Goal: Task Accomplishment & Management: Use online tool/utility

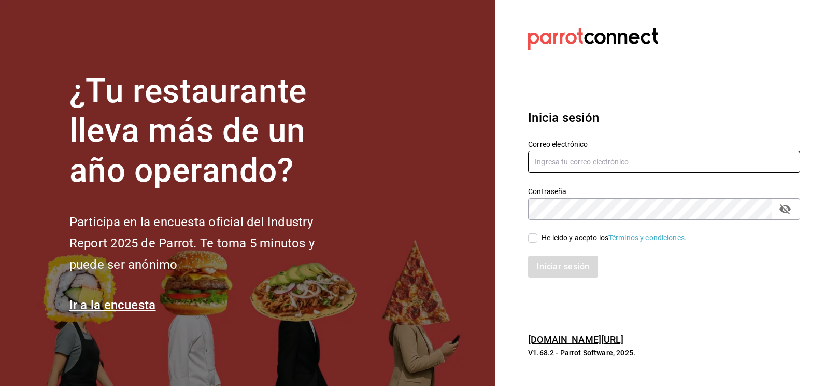
click at [576, 165] on input "text" at bounding box center [664, 162] width 272 height 22
type input "[EMAIL_ADDRESS][DOMAIN_NAME]"
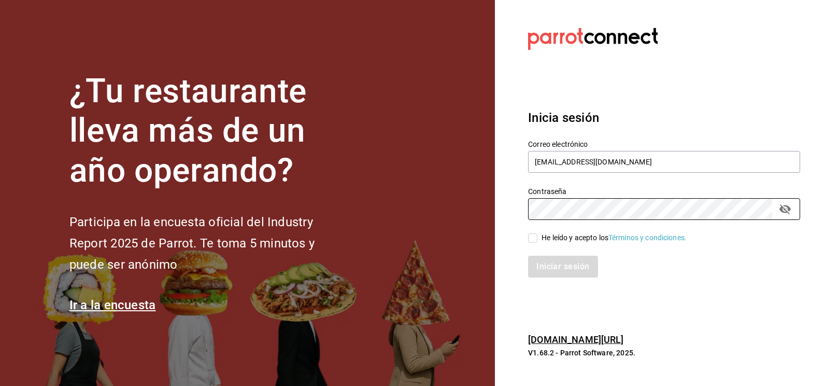
click at [533, 240] on input "He leído y acepto los Términos y condiciones." at bounding box center [532, 237] width 9 height 9
checkbox input "true"
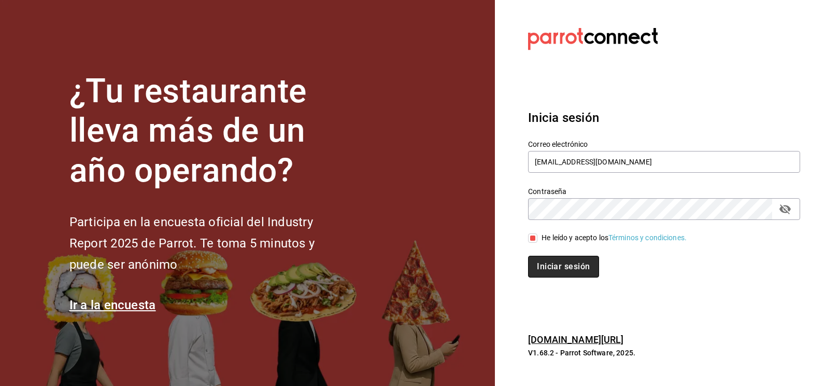
click at [543, 263] on button "Iniciar sesión" at bounding box center [563, 266] width 70 height 22
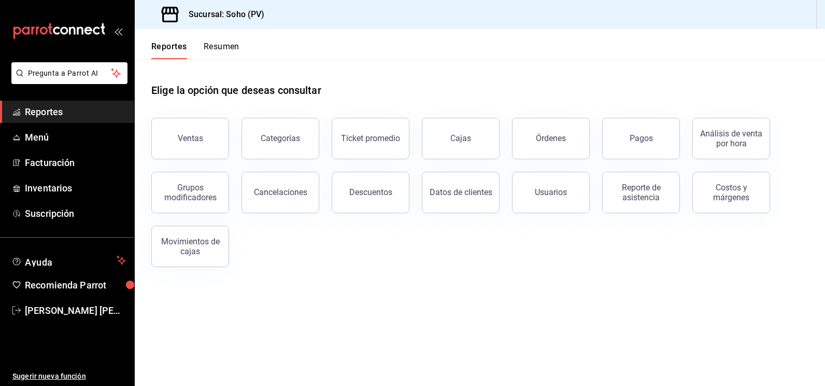
click at [199, 139] on div "Ventas" at bounding box center [190, 138] width 25 height 10
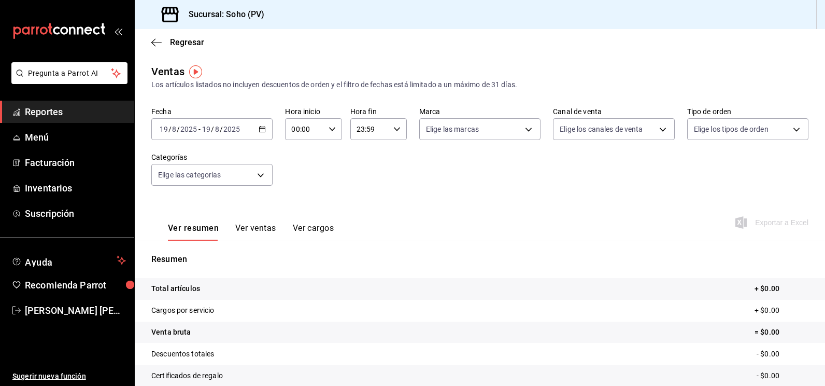
click at [95, 117] on span "Reportes" at bounding box center [75, 112] width 101 height 14
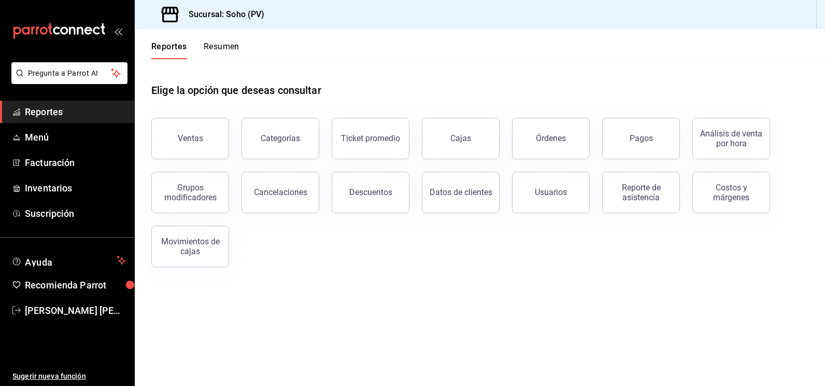
click at [528, 135] on button "Órdenes" at bounding box center [551, 138] width 78 height 41
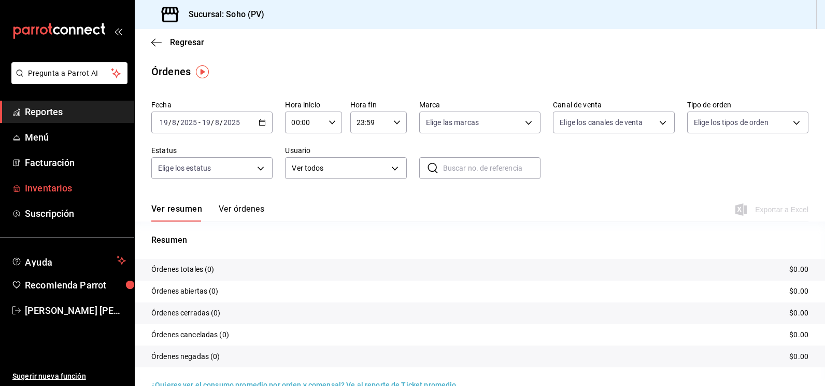
click at [90, 182] on span "Inventarios" at bounding box center [75, 188] width 101 height 14
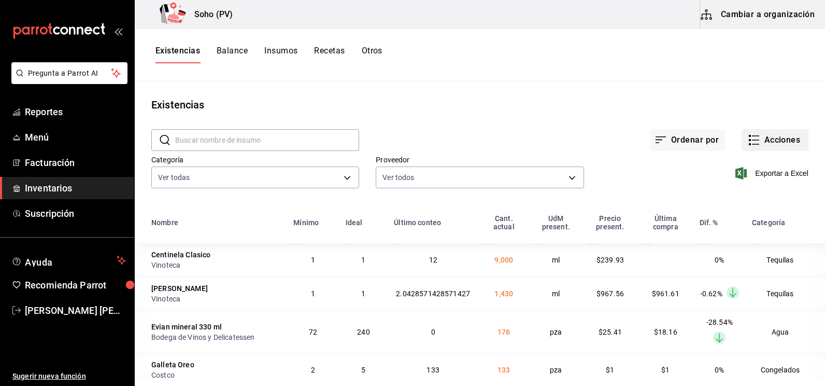
click at [742, 137] on button "Acciones" at bounding box center [775, 140] width 67 height 22
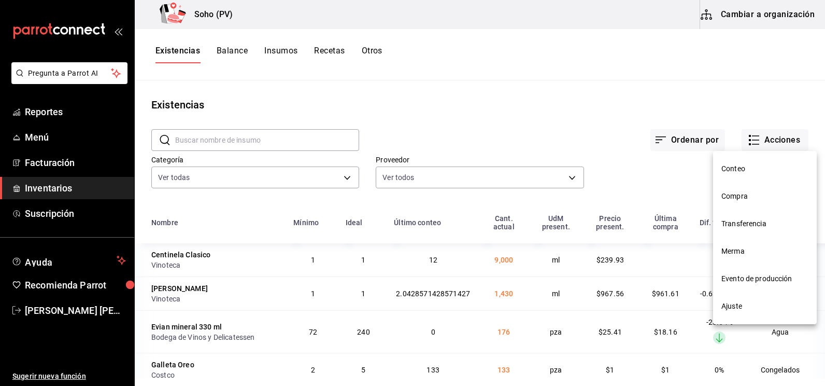
click at [734, 192] on span "Compra" at bounding box center [764, 196] width 87 height 11
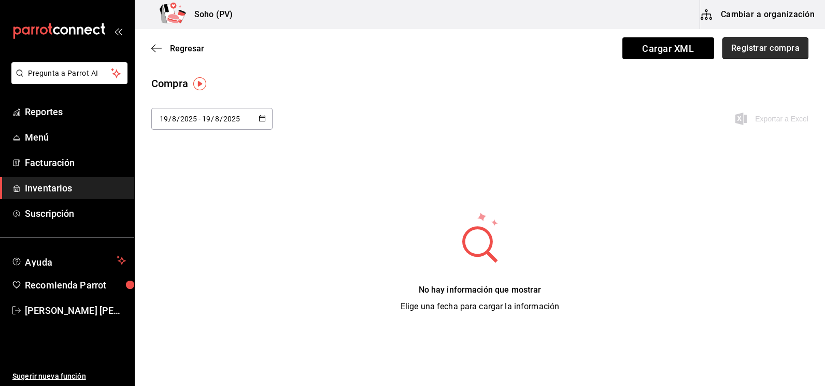
click at [737, 47] on button "Registrar compra" at bounding box center [765, 48] width 86 height 22
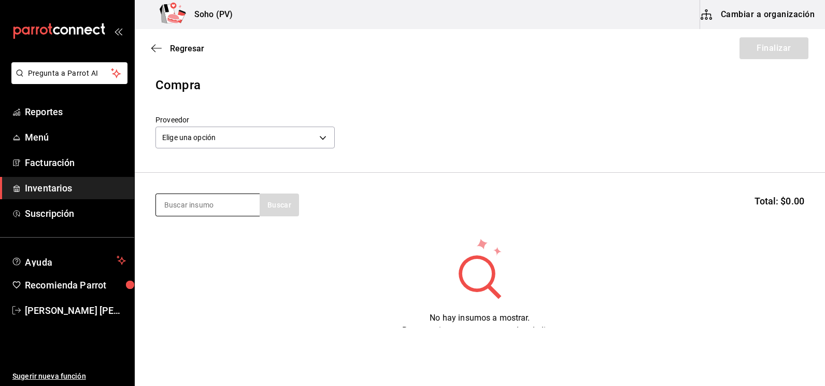
click at [245, 205] on input at bounding box center [208, 205] width 104 height 22
type input "evi"
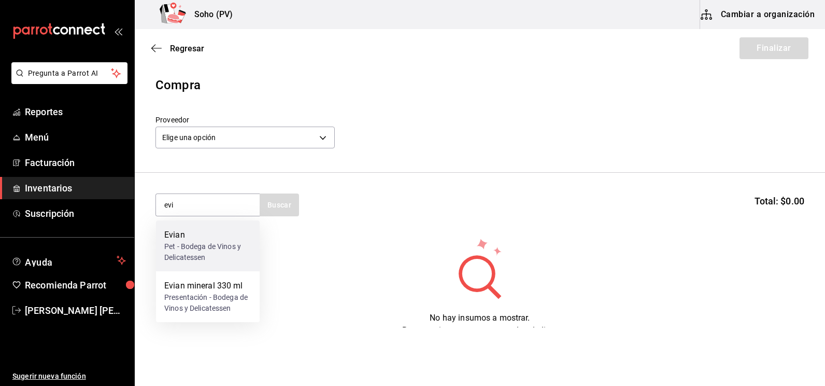
click at [214, 241] on div "Pet - Bodega de Vinos y Delicatessen" at bounding box center [207, 252] width 87 height 22
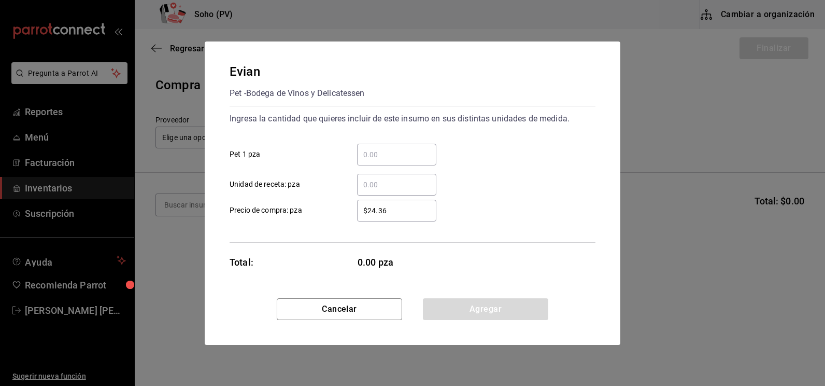
click at [383, 160] on input "​ Pet 1 pza" at bounding box center [396, 154] width 79 height 12
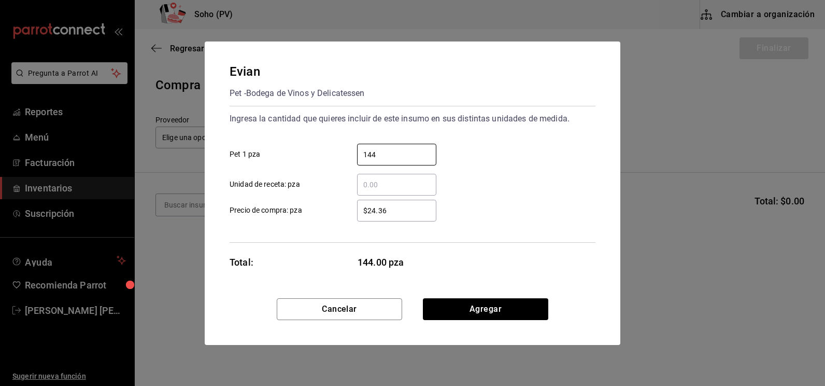
type input "144"
click at [387, 206] on input "$24.36" at bounding box center [396, 210] width 79 height 12
click at [387, 205] on input "$24.36" at bounding box center [396, 210] width 79 height 12
click at [479, 303] on button "Agregar" at bounding box center [485, 309] width 125 height 22
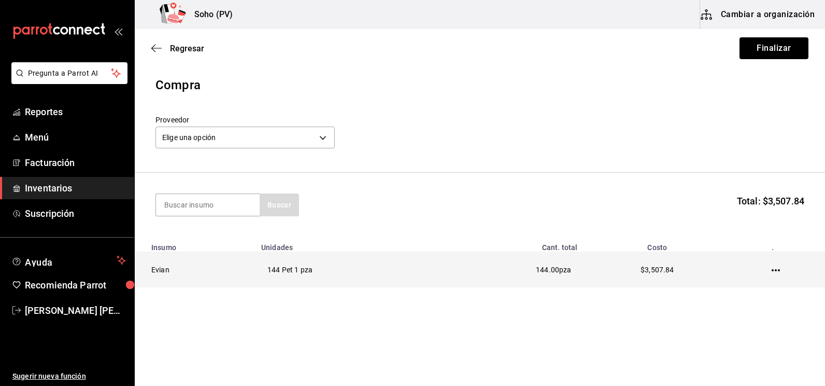
click at [772, 268] on icon "button" at bounding box center [776, 270] width 8 height 8
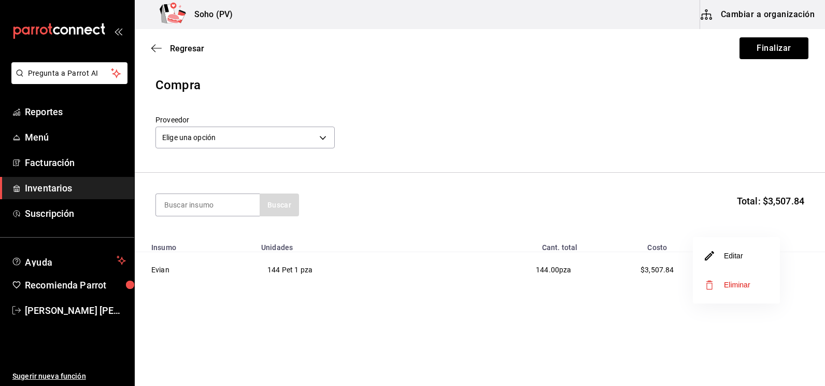
click at [764, 261] on li "Editar" at bounding box center [736, 255] width 87 height 29
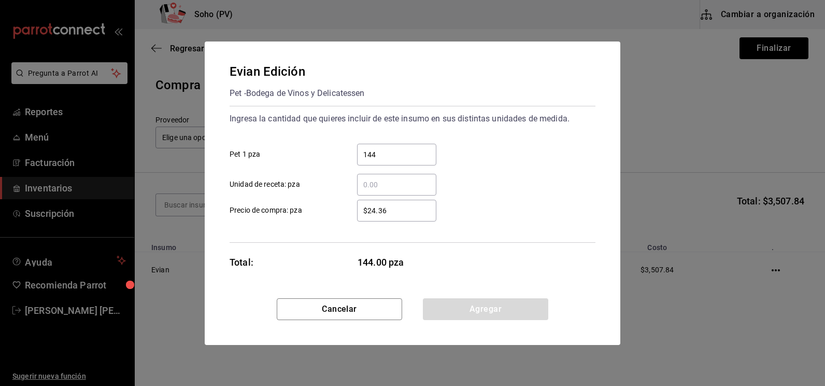
click at [393, 203] on div "$24.36 ​" at bounding box center [396, 211] width 79 height 22
click at [393, 204] on input "$24.36" at bounding box center [396, 210] width 79 height 12
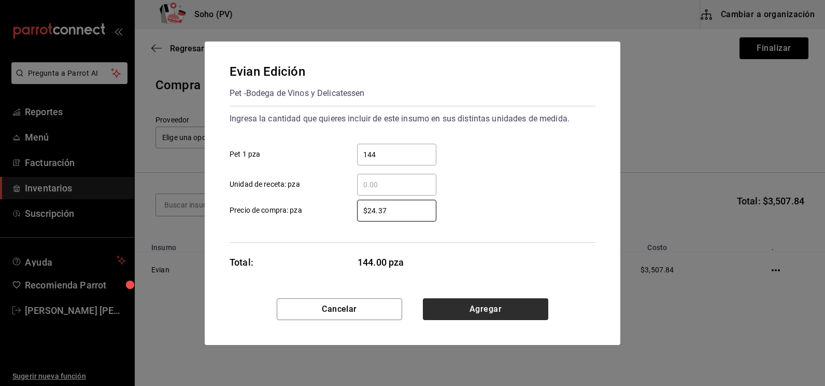
type input "$24.37"
click at [427, 301] on button "Agregar" at bounding box center [485, 309] width 125 height 22
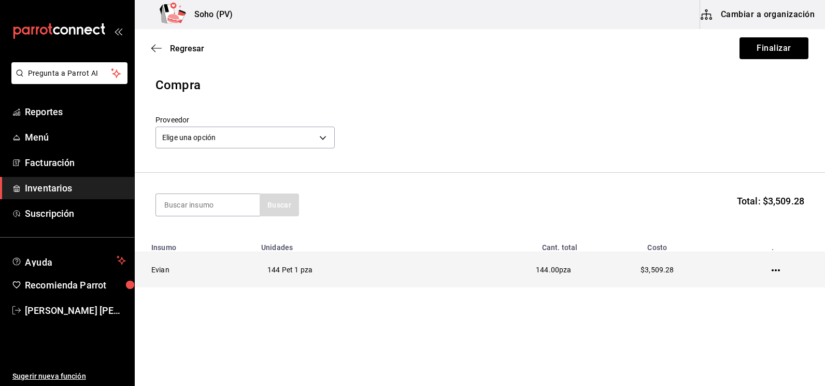
click at [775, 271] on icon "button" at bounding box center [776, 270] width 8 height 8
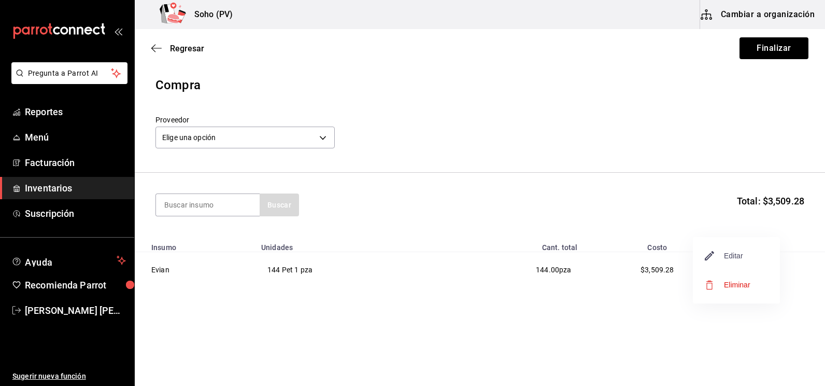
click at [729, 260] on span "Editar" at bounding box center [724, 255] width 38 height 12
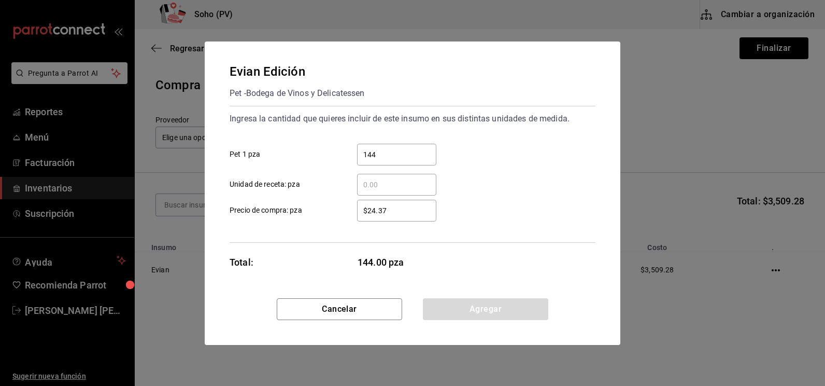
click at [409, 201] on div "$24.37 ​" at bounding box center [396, 211] width 79 height 22
click at [409, 204] on input "$24.37" at bounding box center [396, 210] width 79 height 12
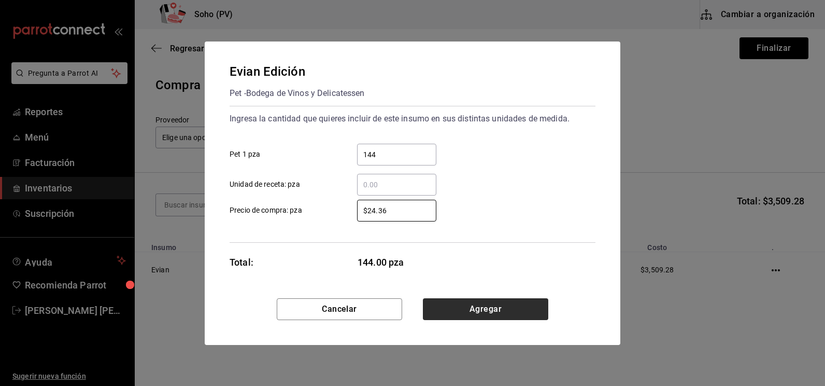
type input "$24.36"
click at [458, 308] on button "Agregar" at bounding box center [485, 309] width 125 height 22
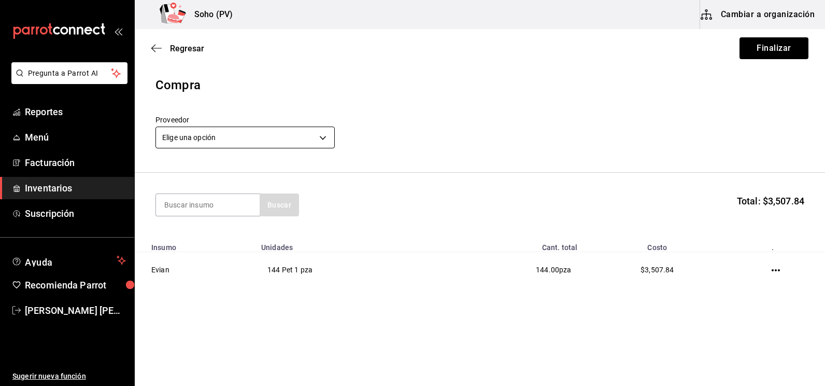
click at [305, 141] on body "Pregunta a Parrot AI Reportes Menú Facturación Inventarios Suscripción Ayuda Re…" at bounding box center [412, 163] width 825 height 327
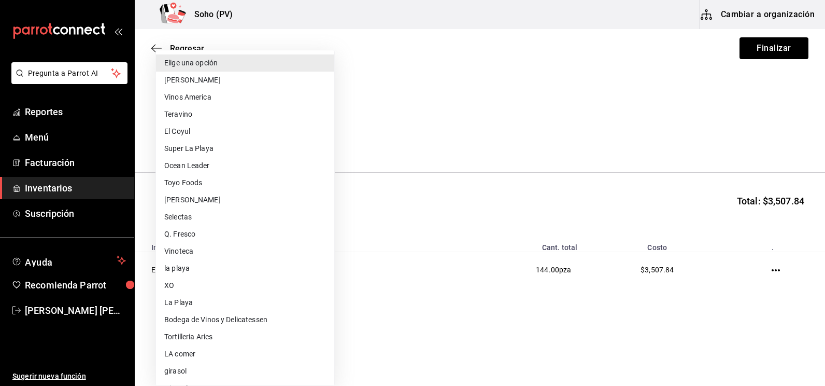
click at [222, 316] on li "Bodega de Vinos y Delicatessen" at bounding box center [245, 319] width 178 height 17
type input "e59bd95e-d4a1-4d70-8d37-e25a0d15b0f5"
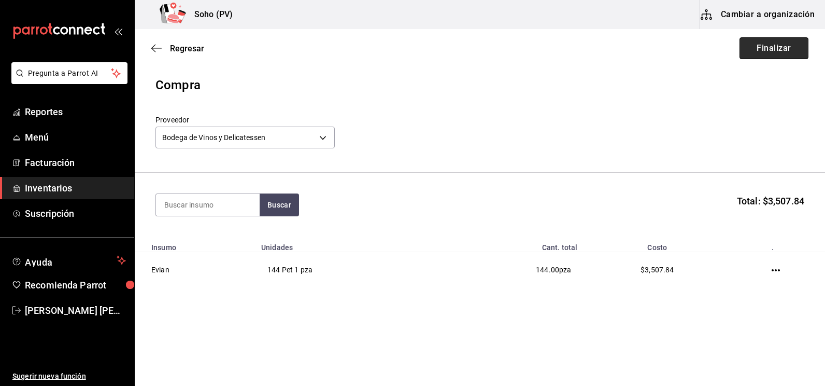
click at [786, 46] on button "Finalizar" at bounding box center [774, 48] width 69 height 22
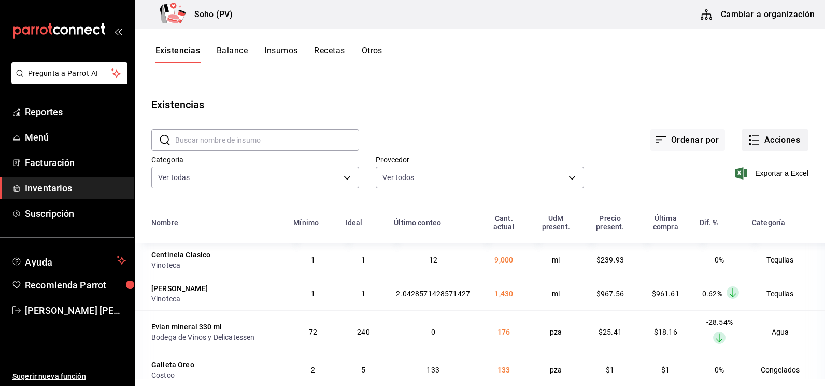
click at [780, 146] on button "Acciones" at bounding box center [775, 140] width 67 height 22
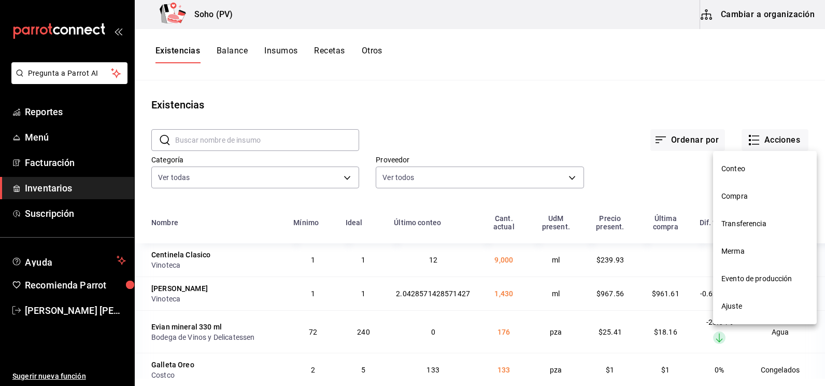
click at [746, 194] on span "Compra" at bounding box center [764, 196] width 87 height 11
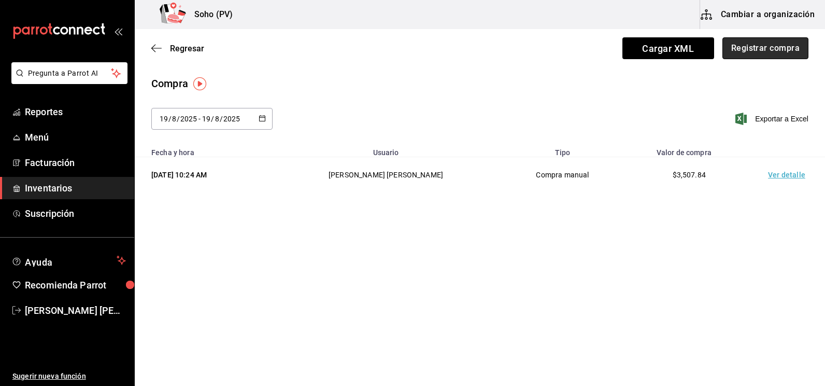
click at [758, 56] on button "Registrar compra" at bounding box center [765, 48] width 86 height 22
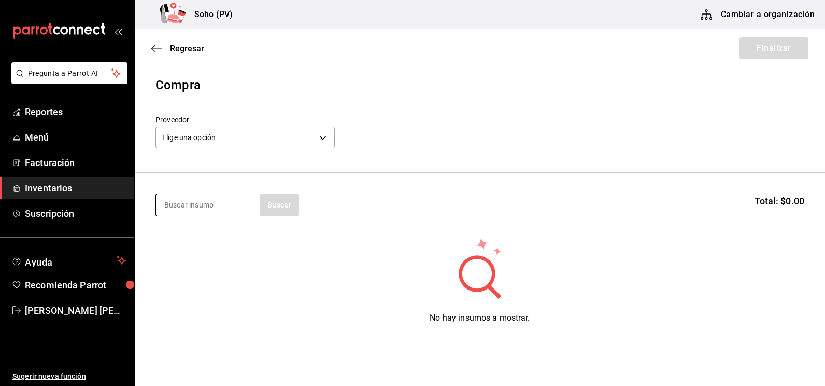
click at [187, 203] on input at bounding box center [208, 205] width 104 height 22
type input "camp"
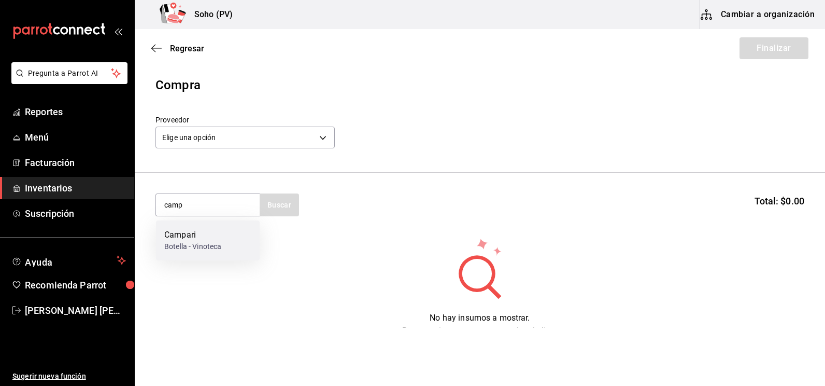
click at [188, 242] on div "Botella - Vinoteca" at bounding box center [192, 246] width 57 height 11
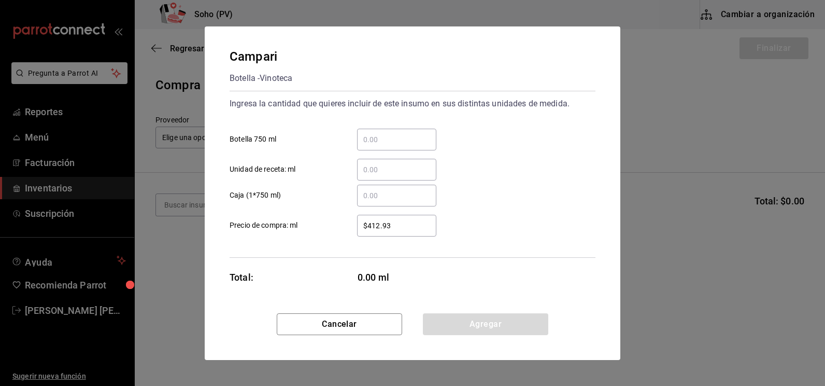
click at [377, 145] on input "​ Botella 750 ml" at bounding box center [396, 139] width 79 height 12
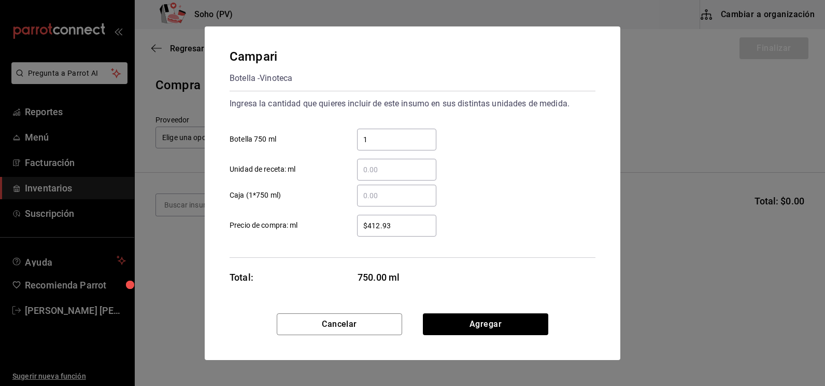
type input "1"
type input "$415.8"
click button "Agregar" at bounding box center [485, 324] width 125 height 22
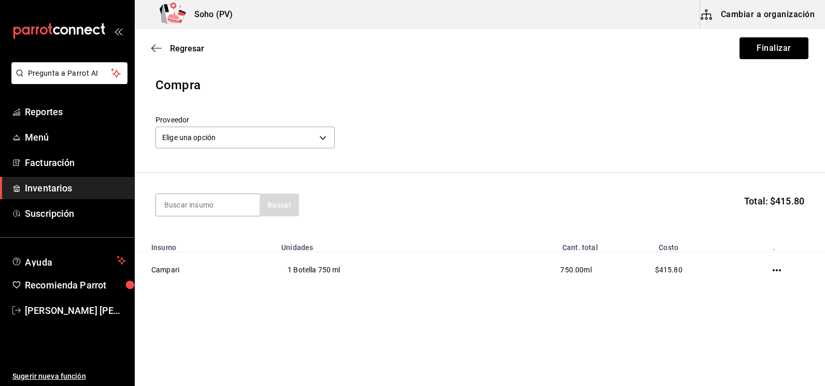
type input "l"
type input "kah"
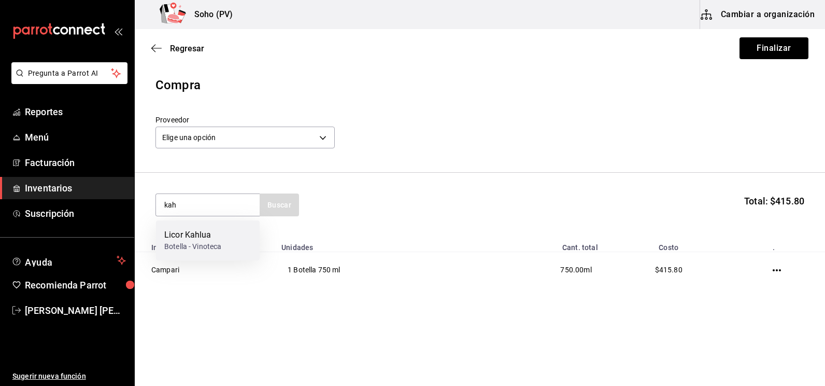
click at [212, 236] on div "Licor Kahlua" at bounding box center [192, 235] width 57 height 12
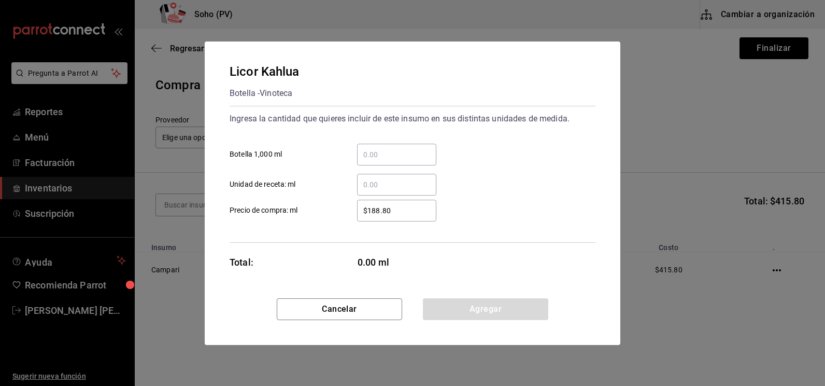
click at [377, 149] on input "​ Botella 1,000 ml" at bounding box center [396, 154] width 79 height 12
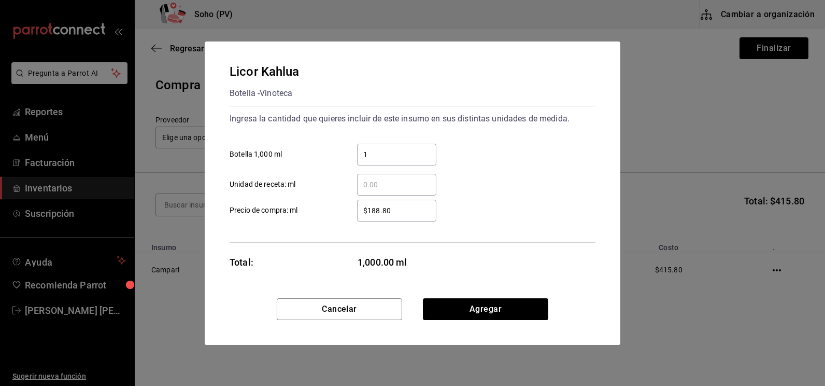
type input "1"
type input "$216.22"
click button "Agregar" at bounding box center [485, 309] width 125 height 22
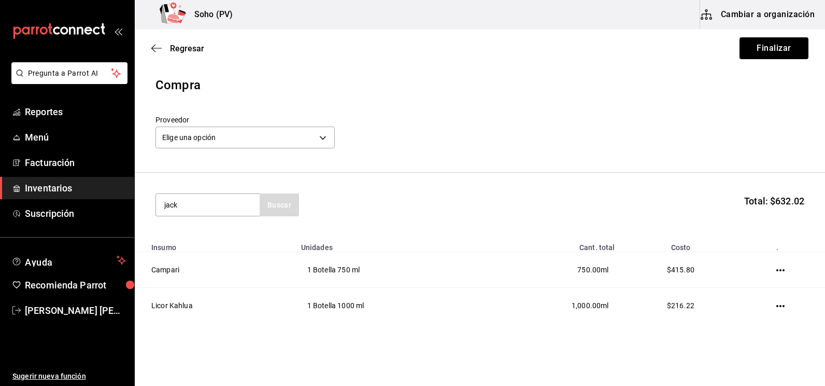
type input "jack"
click at [242, 239] on div "[PERSON_NAME] Botella - Vinoteca" at bounding box center [208, 240] width 104 height 40
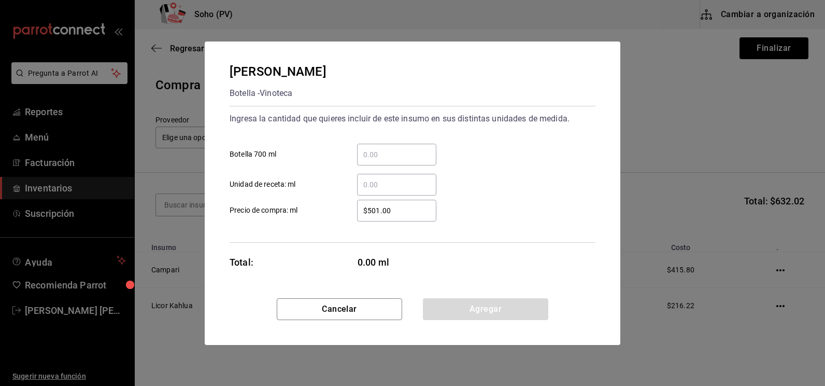
click at [382, 167] on div "​ Unidad de receta: ml" at bounding box center [408, 180] width 374 height 30
click at [382, 163] on div "​" at bounding box center [396, 155] width 79 height 22
click at [382, 161] on input "​ Botella 700 ml" at bounding box center [396, 154] width 79 height 12
type input "1"
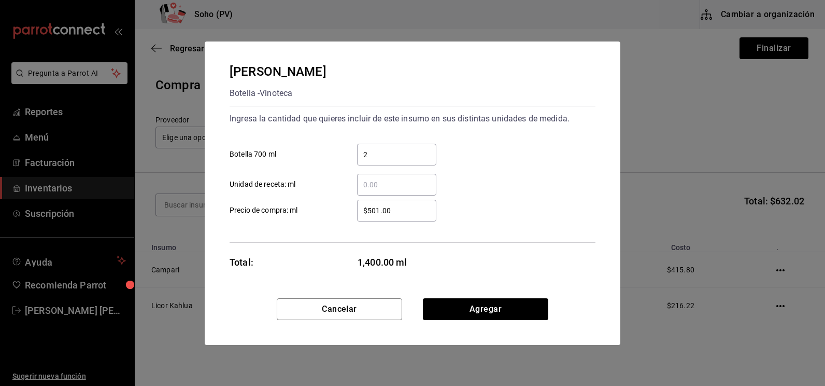
type input "2"
type input "$465.93"
click button "Agregar" at bounding box center [485, 309] width 125 height 22
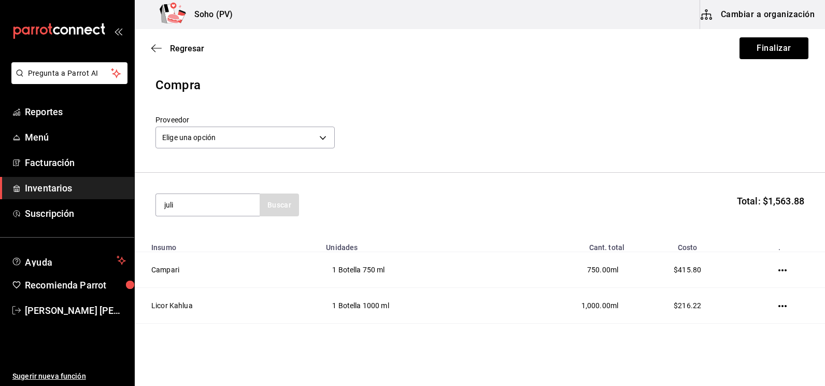
type input "juli"
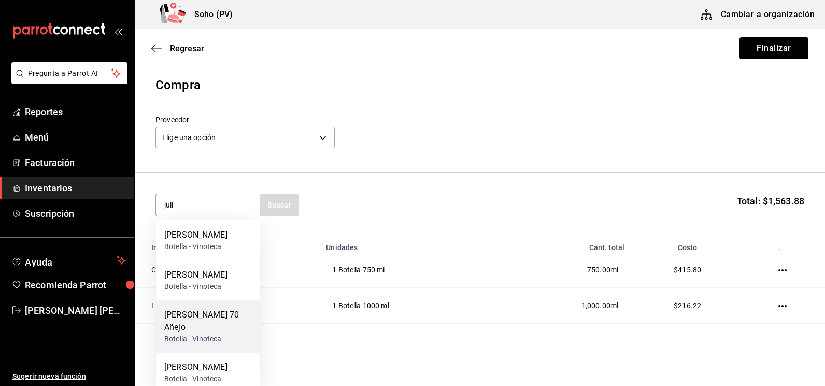
click at [207, 333] on div "Botella - Vinoteca" at bounding box center [207, 338] width 87 height 11
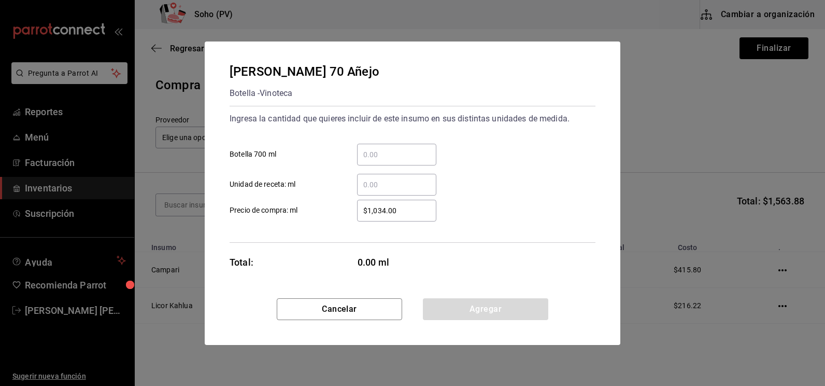
click at [381, 153] on input "​ Botella 700 ml" at bounding box center [396, 154] width 79 height 12
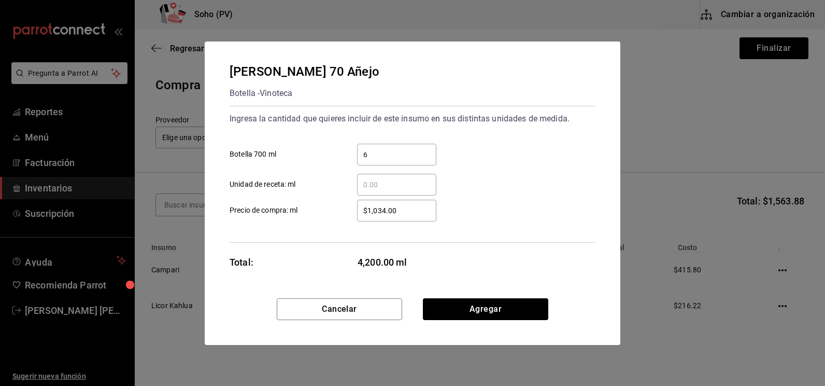
type input "6"
type input "$961.62"
click button "Agregar" at bounding box center [485, 309] width 125 height 22
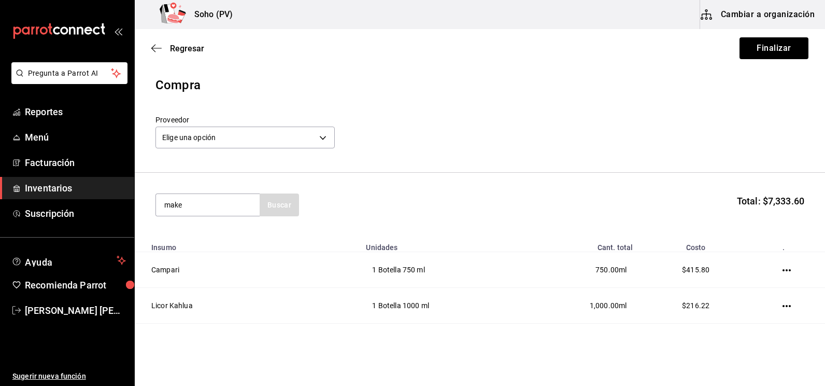
type input "make"
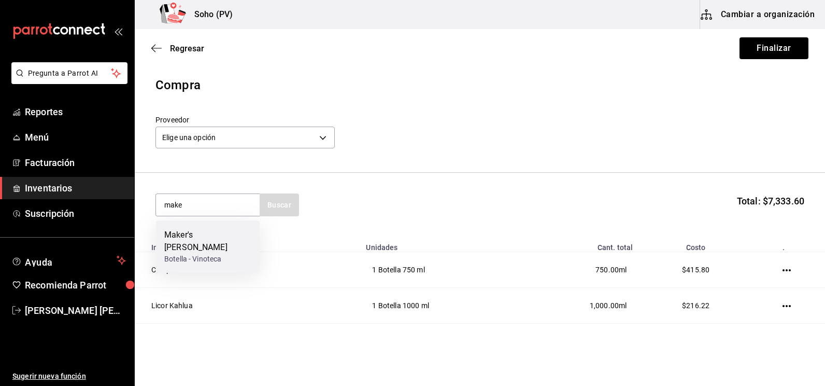
click at [186, 253] on div "Botella - Vinoteca" at bounding box center [207, 258] width 87 height 11
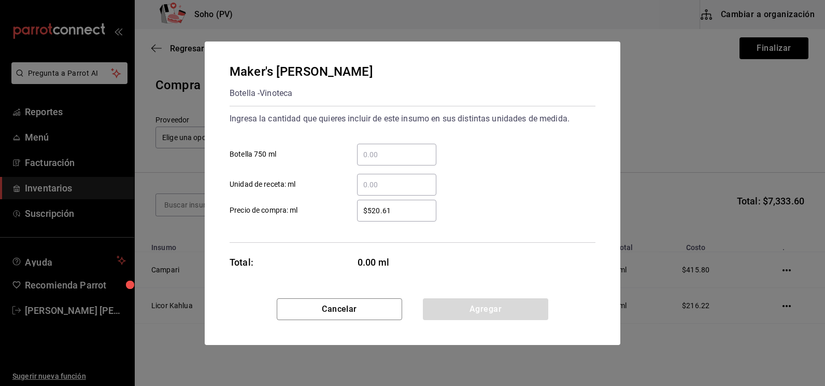
click at [377, 165] on div "​ Botella 750 ml ​ Unidad de receta: ml" at bounding box center [408, 165] width 374 height 60
click at [374, 163] on div "​" at bounding box center [396, 155] width 79 height 22
click at [374, 161] on input "​ Botella 750 ml" at bounding box center [396, 154] width 79 height 12
click at [369, 159] on input "​ Botella 750 ml" at bounding box center [396, 154] width 79 height 12
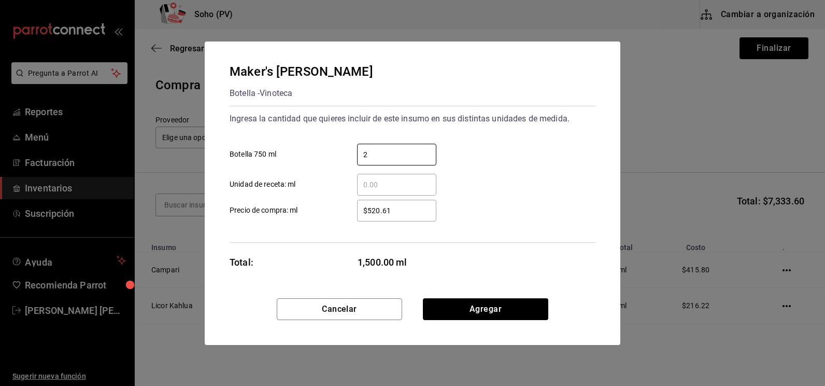
type input "2"
type input "$629.43"
click button "Agregar" at bounding box center [485, 309] width 125 height 22
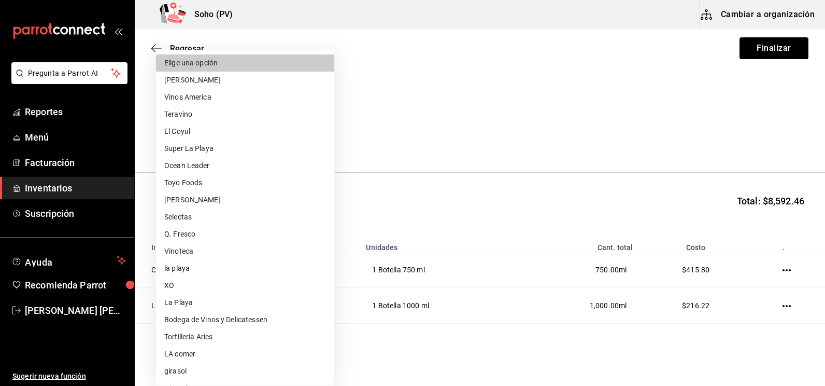
click at [272, 133] on body "Pregunta a Parrot AI Reportes Menú Facturación Inventarios Suscripción Ayuda Re…" at bounding box center [412, 163] width 825 height 327
click at [200, 94] on li "Vinos America" at bounding box center [245, 97] width 178 height 17
type input "319042a7-1e81-442b-9dbe-3b60175dd6c1"
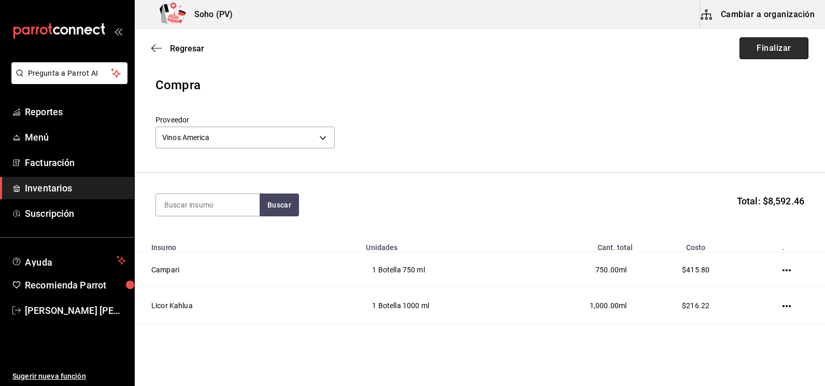
click at [786, 47] on button "Finalizar" at bounding box center [774, 48] width 69 height 22
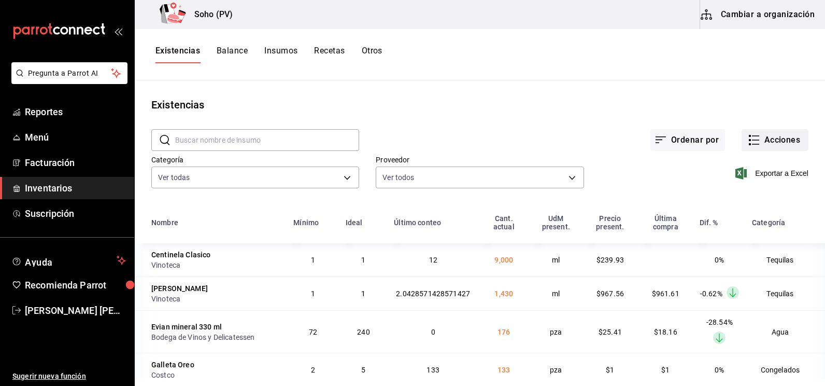
click at [778, 141] on button "Acciones" at bounding box center [775, 140] width 67 height 22
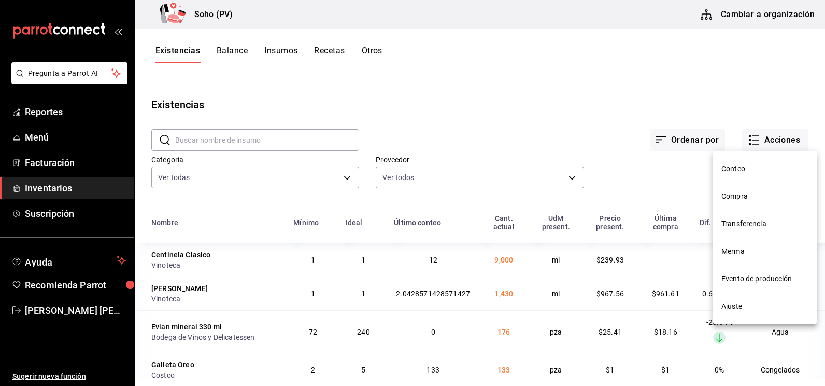
click at [750, 196] on span "Compra" at bounding box center [764, 196] width 87 height 11
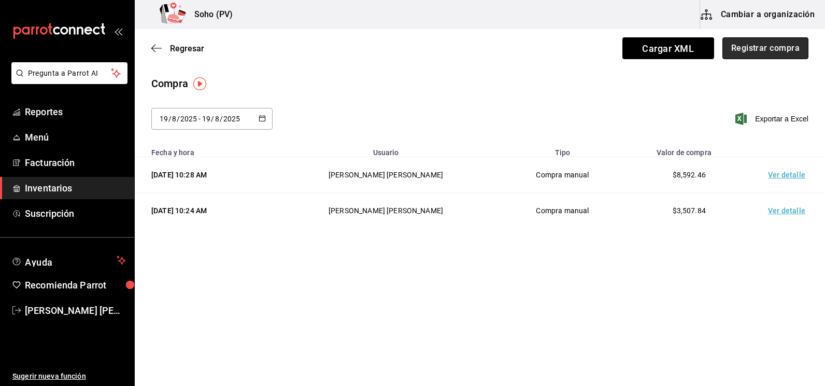
click at [747, 50] on button "Registrar compra" at bounding box center [765, 48] width 86 height 22
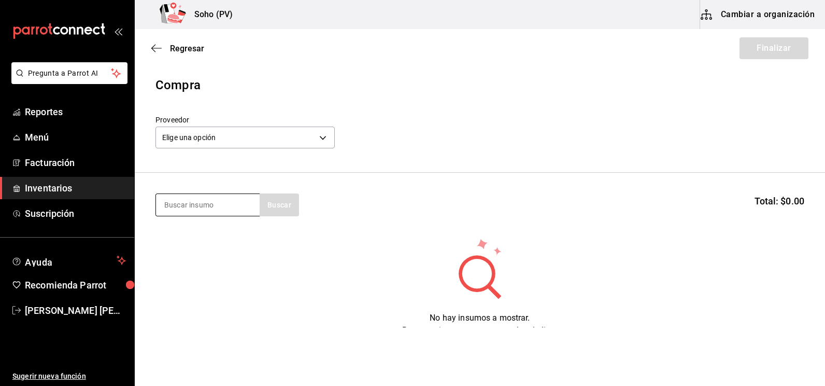
click at [220, 204] on input at bounding box center [208, 205] width 104 height 22
type input "coron"
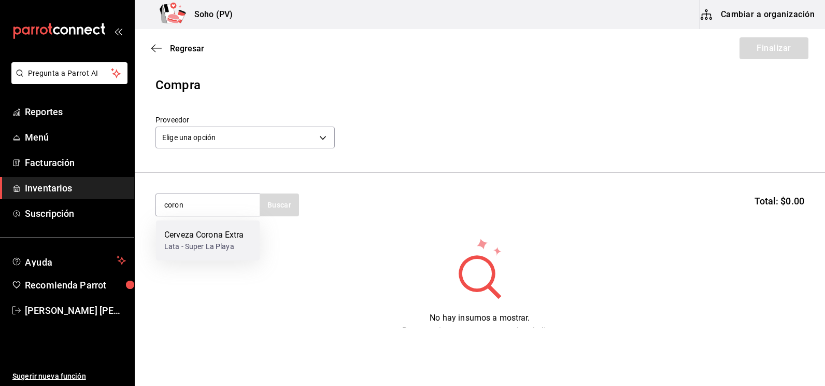
drag, startPoint x: 216, startPoint y: 233, endPoint x: 218, endPoint y: 246, distance: 12.5
click at [218, 246] on div "Cerveza Corona Extra Lata - Super La Playa" at bounding box center [204, 240] width 80 height 23
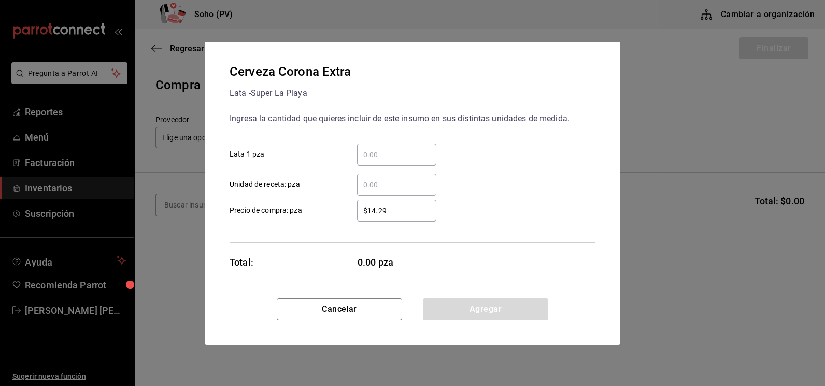
click at [384, 152] on input "​ Lata 1 pza" at bounding box center [396, 154] width 79 height 12
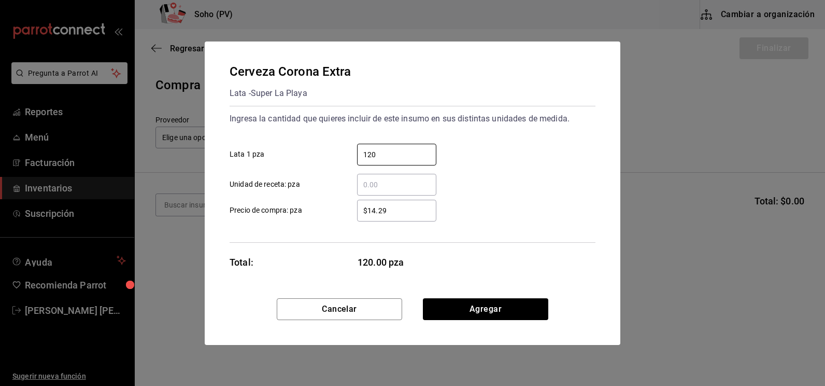
type input "120"
type input "$18.66"
click button "Agregar" at bounding box center [485, 309] width 125 height 22
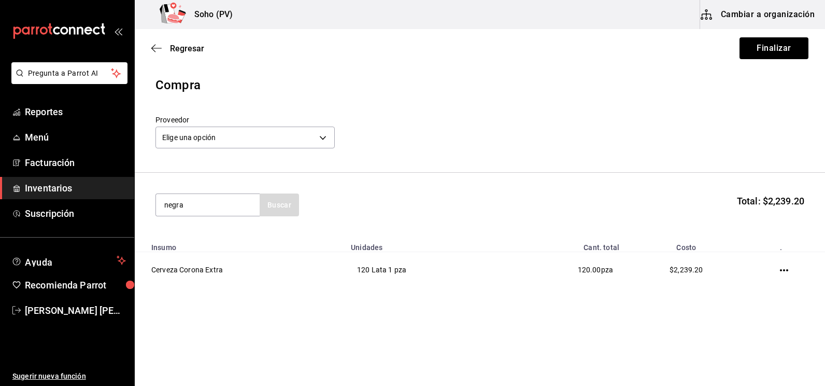
type input "negra"
click at [212, 243] on div "Botella - Super La Playa" at bounding box center [206, 246] width 84 height 11
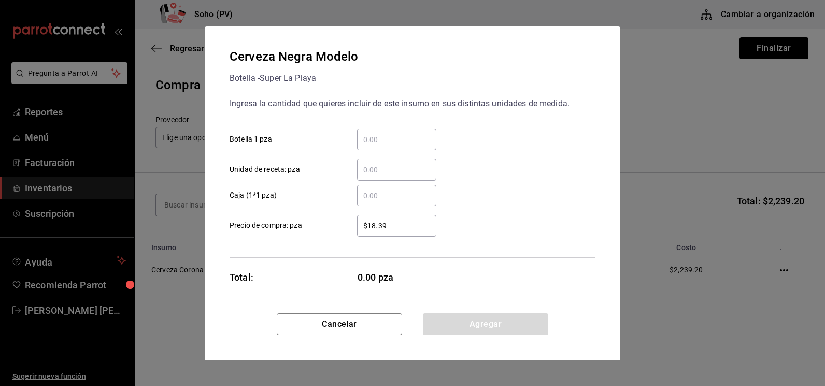
click at [363, 133] on input "​ Botella 1 pza" at bounding box center [396, 139] width 79 height 12
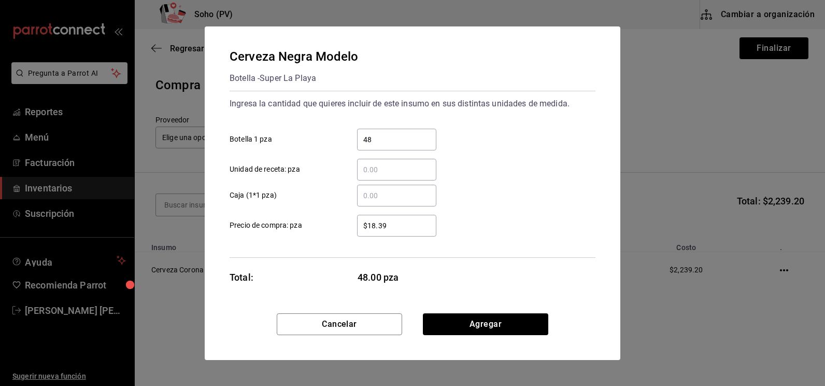
type input "48"
type input "$21.34"
click button "Agregar" at bounding box center [485, 324] width 125 height 22
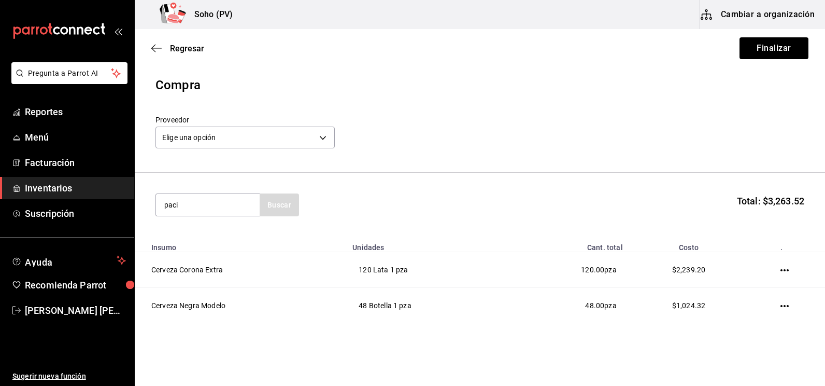
type input "paci"
click at [223, 234] on div "Cerveza Pacifico" at bounding box center [199, 235] width 70 height 12
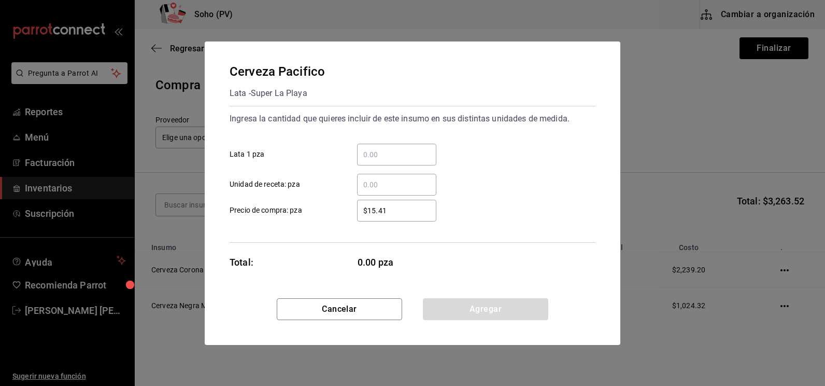
click at [372, 148] on input "​ Lata 1 pza" at bounding box center [396, 154] width 79 height 12
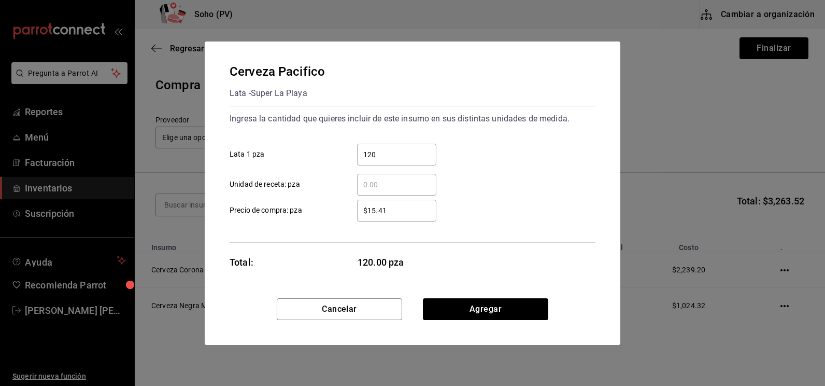
type input "120"
type input "$18.32"
click button "Agregar" at bounding box center [485, 309] width 125 height 22
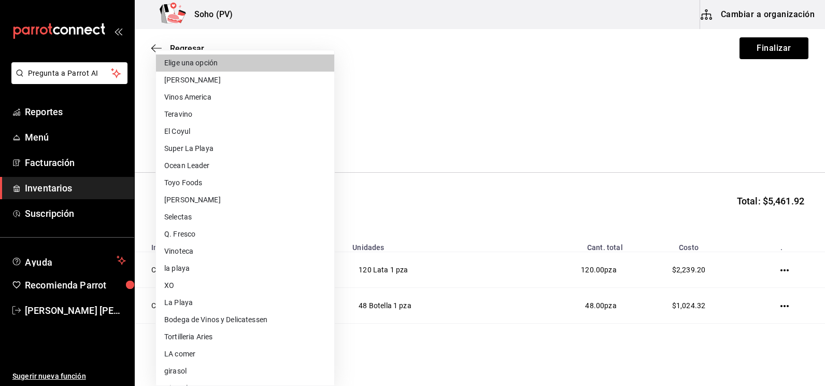
click at [239, 139] on body "Pregunta a Parrot AI Reportes Menú Facturación Inventarios Suscripción Ayuda Re…" at bounding box center [412, 163] width 825 height 327
click at [230, 136] on li "El Coyul" at bounding box center [245, 131] width 178 height 17
type input "87406f0c-0331-4ae6-93ad-166bb522306f"
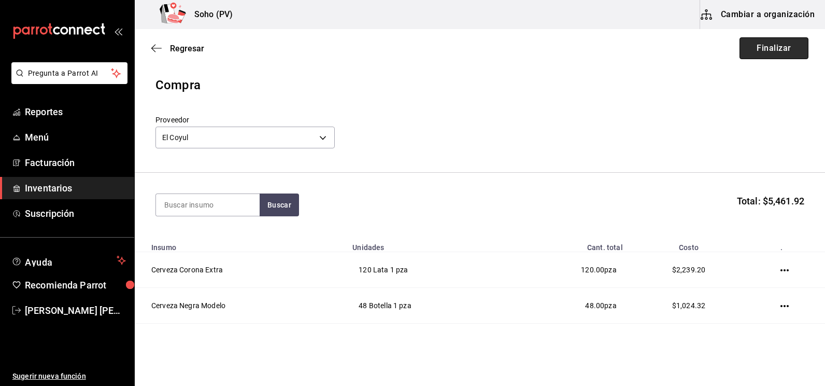
click at [773, 47] on button "Finalizar" at bounding box center [774, 48] width 69 height 22
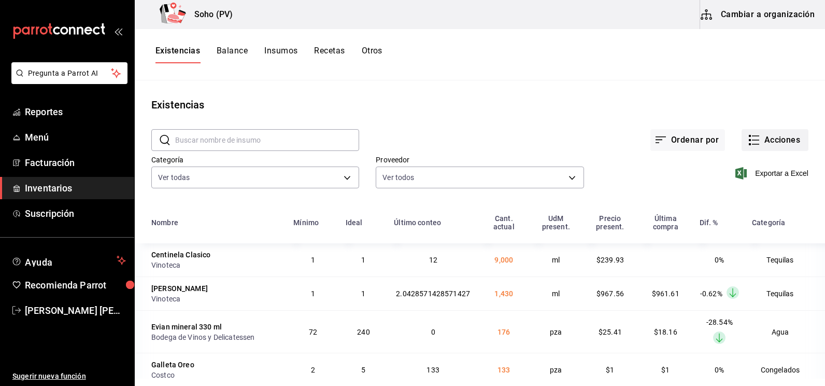
click at [757, 137] on button "Acciones" at bounding box center [775, 140] width 67 height 22
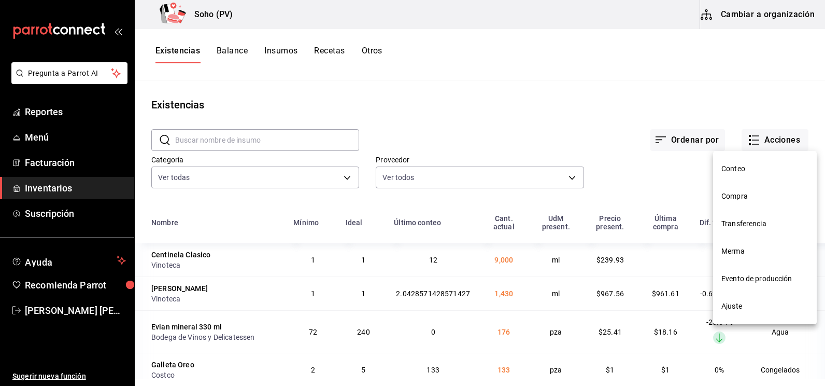
click at [535, 160] on div at bounding box center [412, 193] width 825 height 386
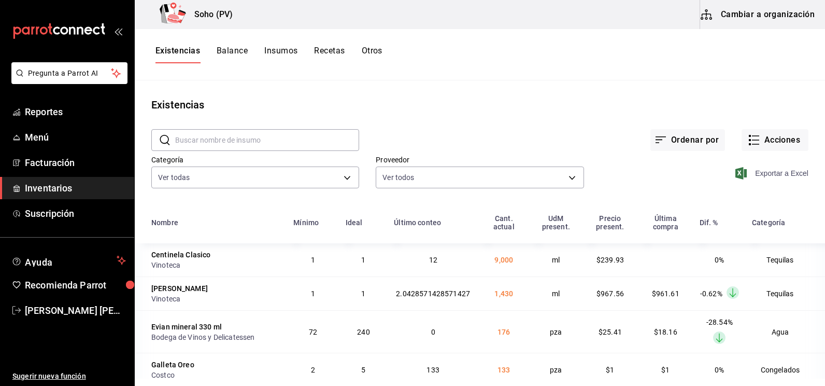
click at [775, 171] on span "Exportar a Excel" at bounding box center [772, 173] width 71 height 12
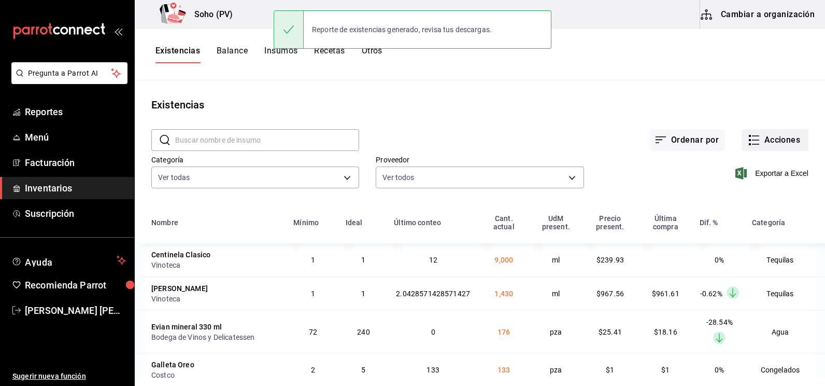
click at [770, 145] on button "Acciones" at bounding box center [775, 140] width 67 height 22
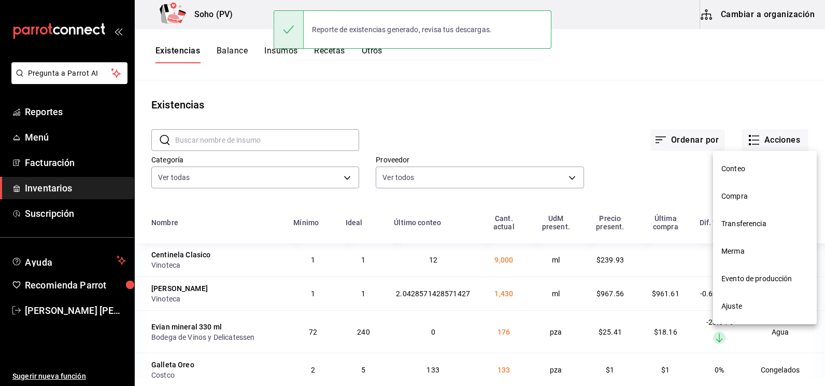
click at [729, 165] on span "Conteo" at bounding box center [764, 168] width 87 height 11
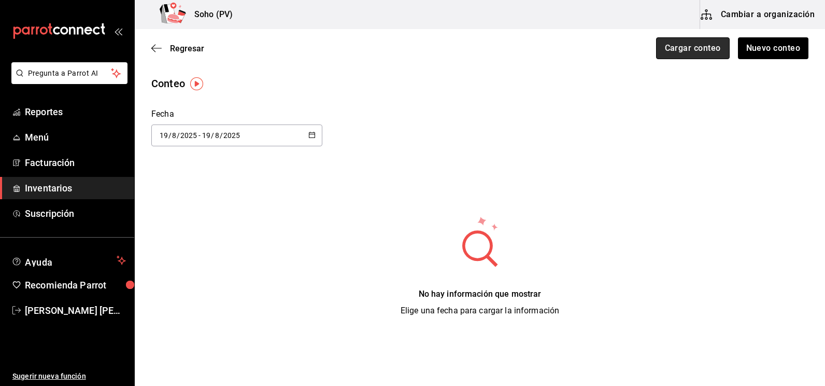
click at [683, 55] on button "Cargar conteo" at bounding box center [693, 48] width 74 height 22
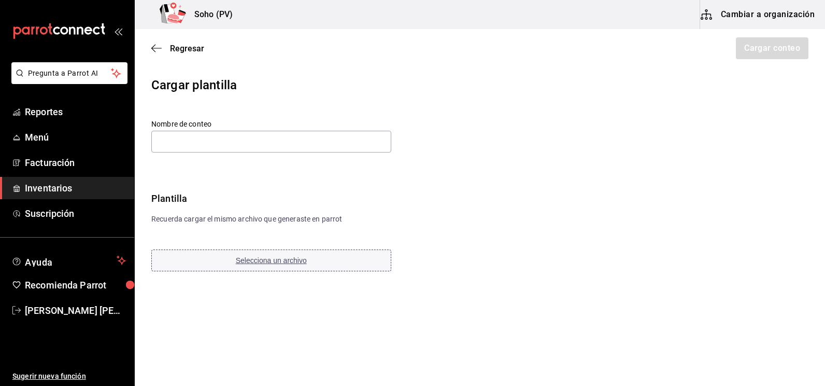
click at [289, 261] on span "Selecciona un archivo" at bounding box center [271, 260] width 71 height 8
click at [192, 150] on input "text" at bounding box center [271, 142] width 240 height 22
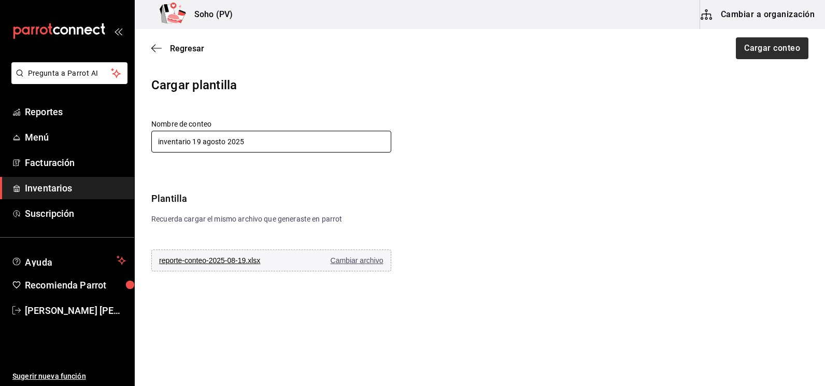
type input "inventario 19 agosto 2025"
click at [768, 42] on button "Cargar conteo" at bounding box center [772, 48] width 74 height 22
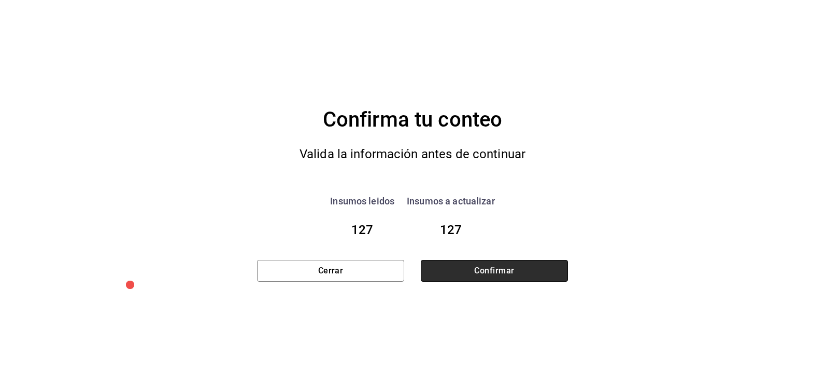
click at [548, 261] on button "Confirmar" at bounding box center [494, 271] width 147 height 22
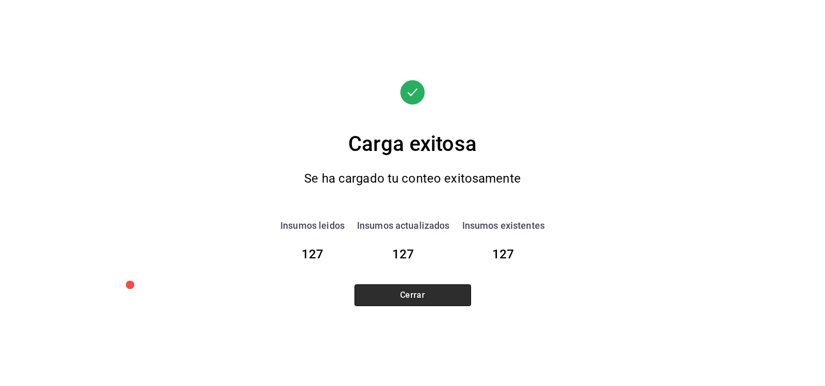
click at [441, 292] on button "Cerrar" at bounding box center [412, 295] width 117 height 22
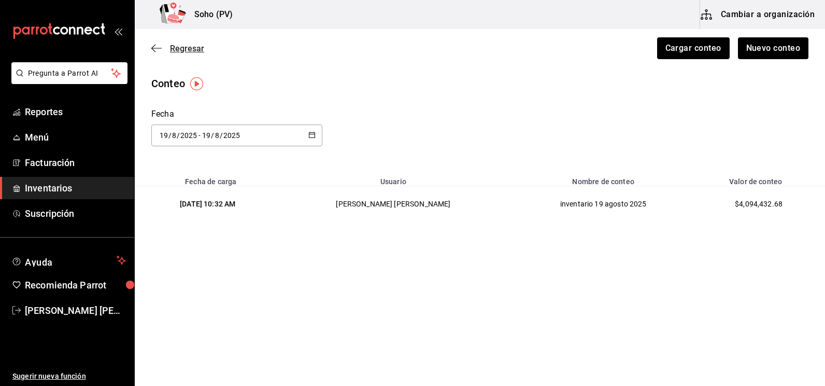
click at [191, 45] on span "Regresar" at bounding box center [187, 49] width 34 height 10
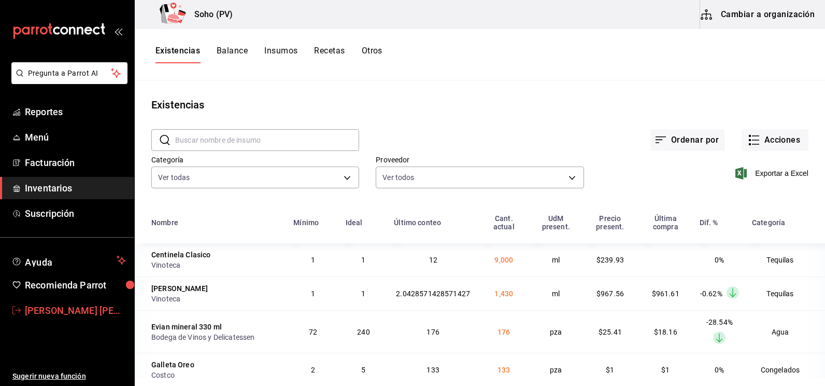
click at [76, 313] on span "[PERSON_NAME] [PERSON_NAME]" at bounding box center [75, 310] width 101 height 14
